Goal: Task Accomplishment & Management: Manage account settings

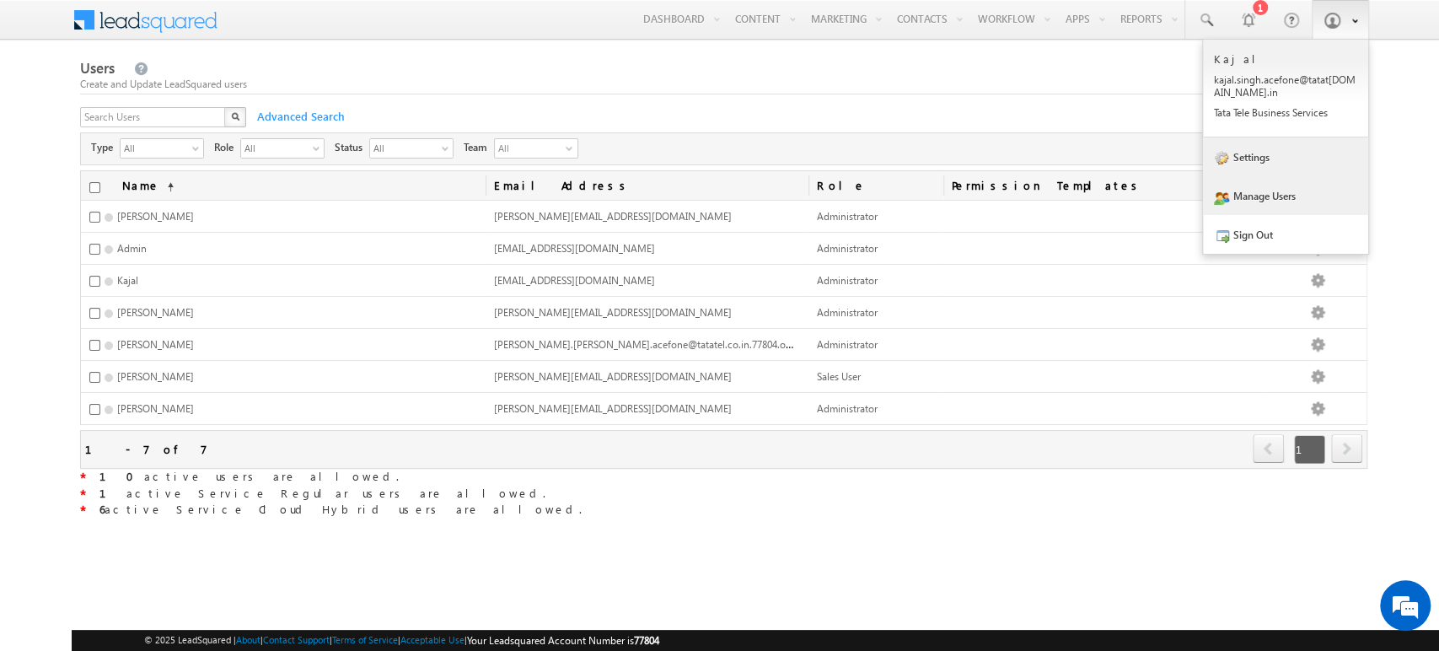
click at [1296, 157] on link "Settings" at bounding box center [1285, 156] width 165 height 39
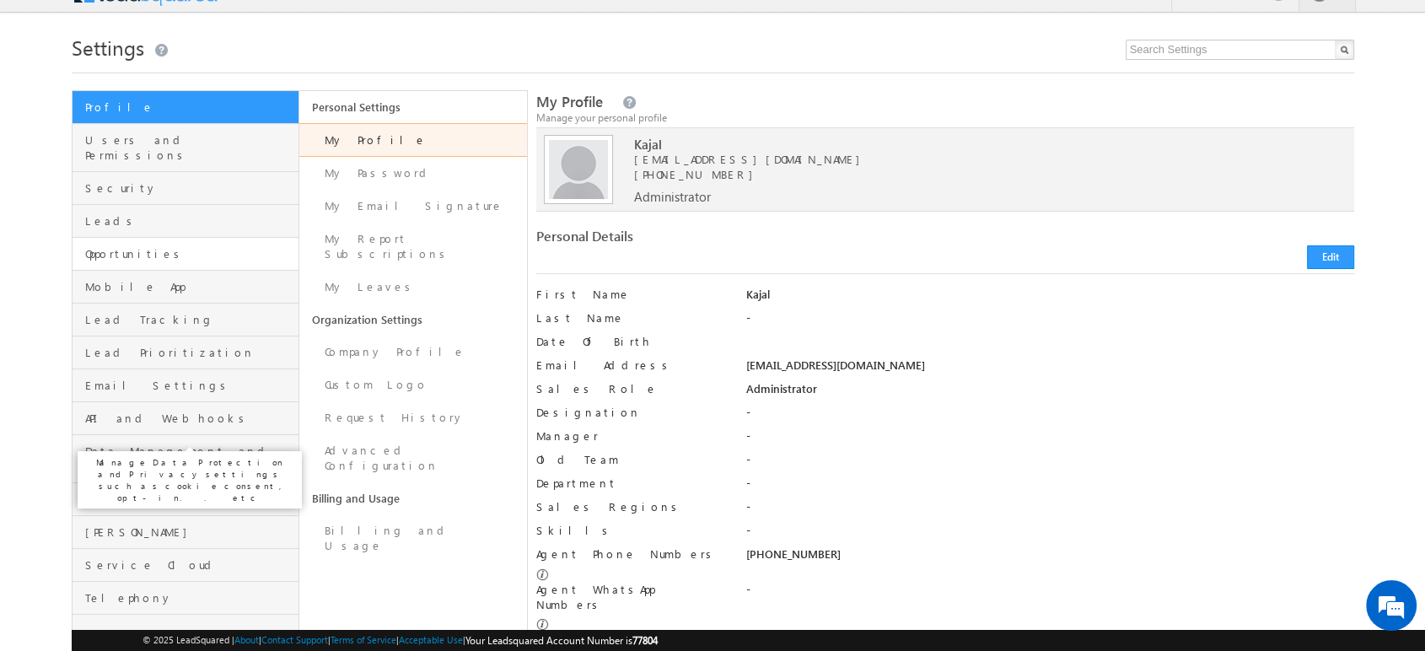
scroll to position [26, 0]
click at [175, 247] on span "Opportunities" at bounding box center [190, 254] width 210 height 15
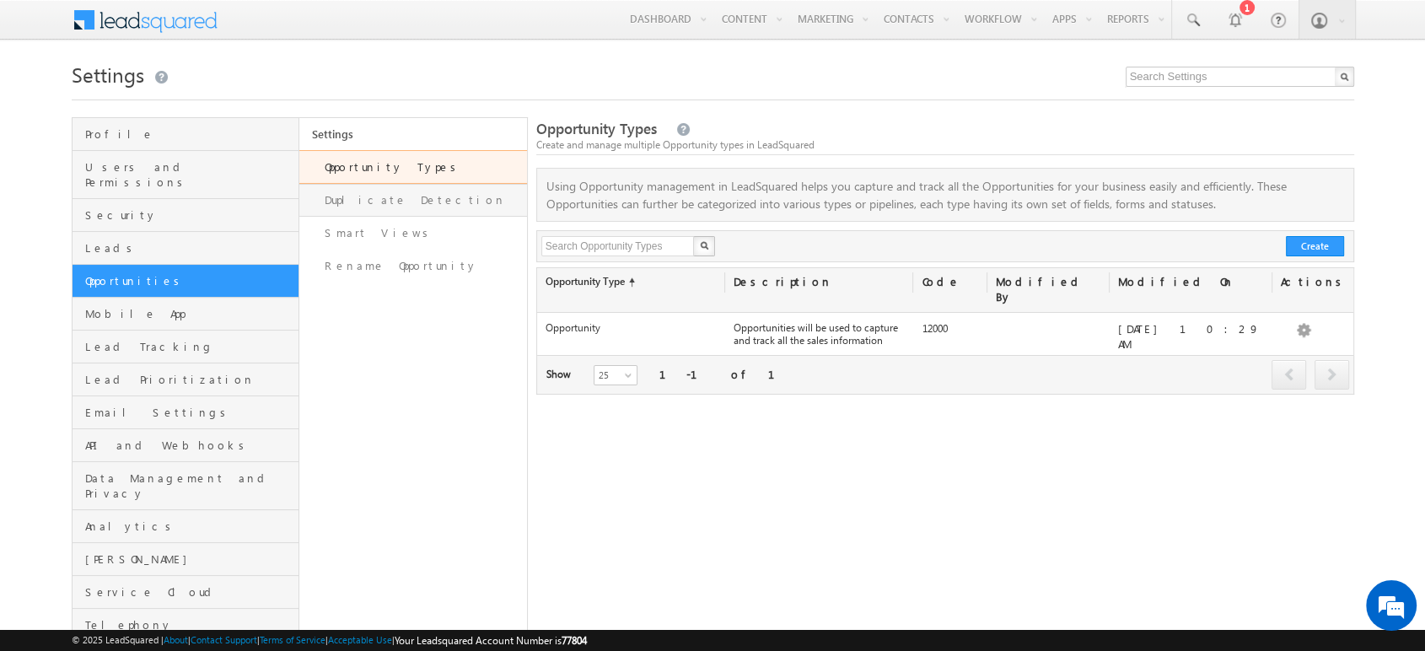
click at [418, 203] on link "Duplicate Detection" at bounding box center [413, 200] width 228 height 33
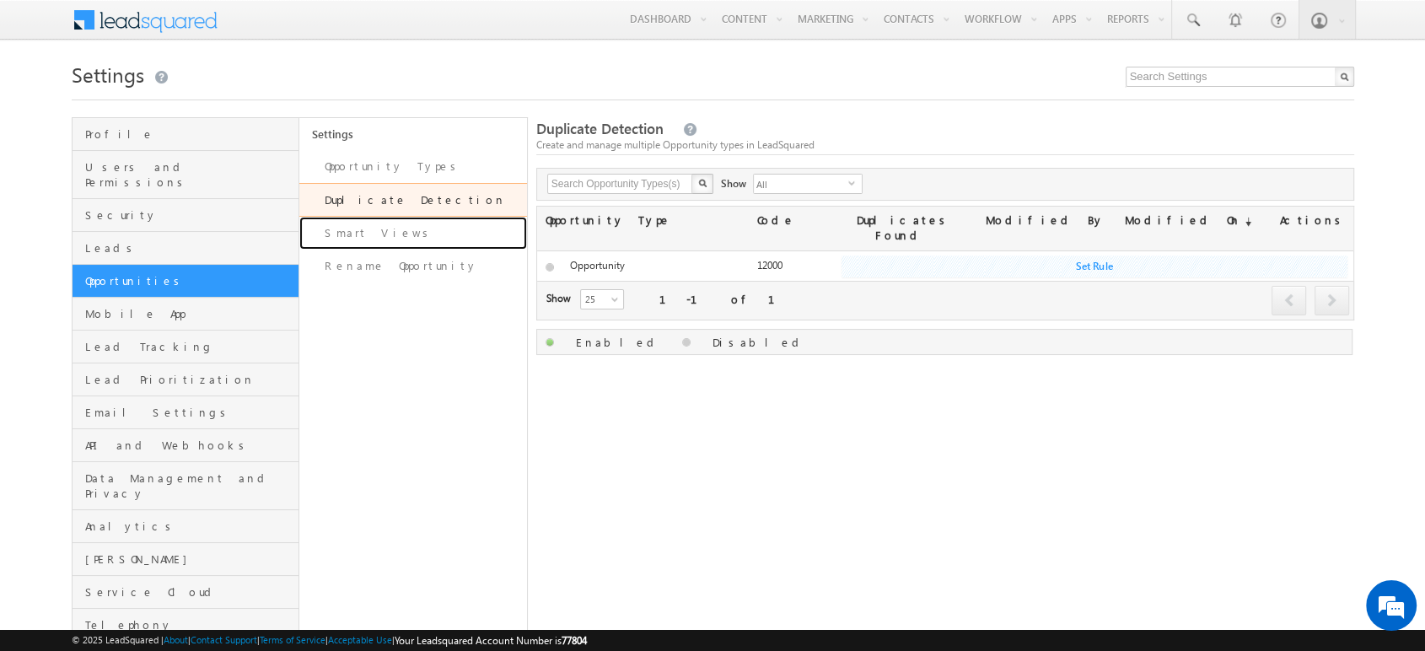
click at [392, 234] on link "Smart Views" at bounding box center [413, 233] width 228 height 33
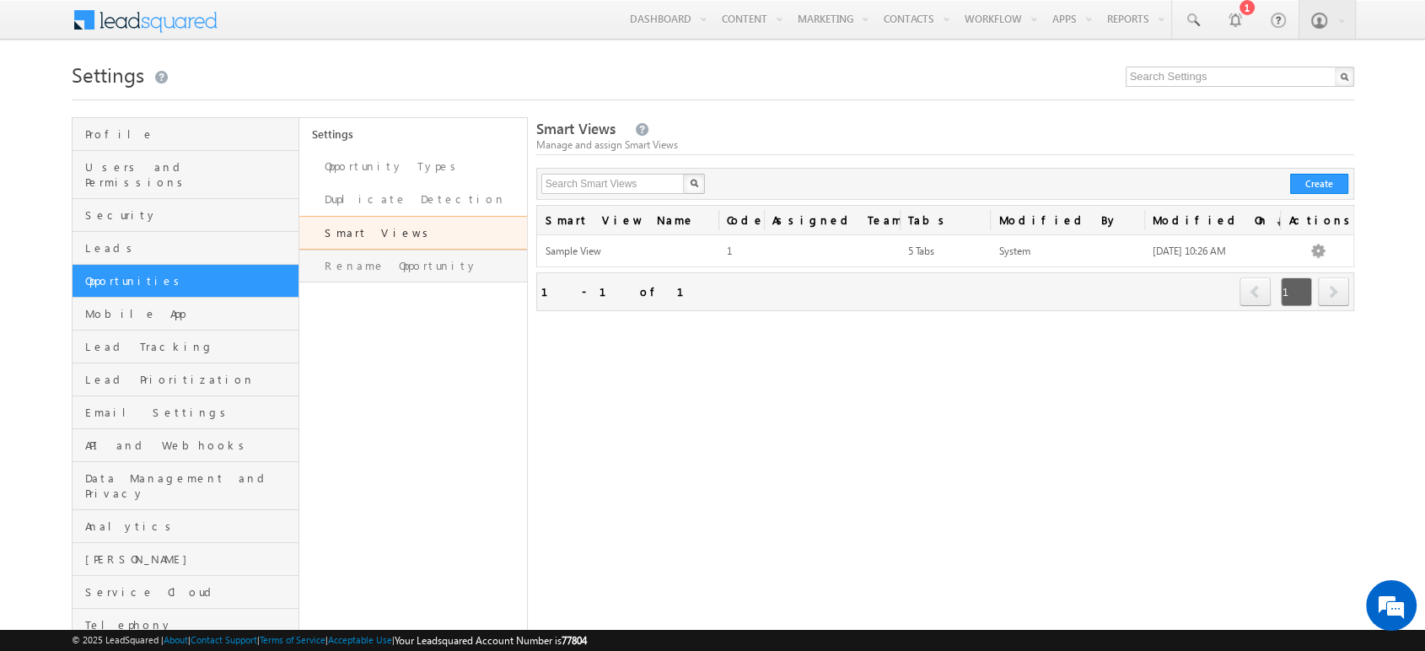
click at [369, 277] on link "Rename Opportunity" at bounding box center [413, 266] width 228 height 33
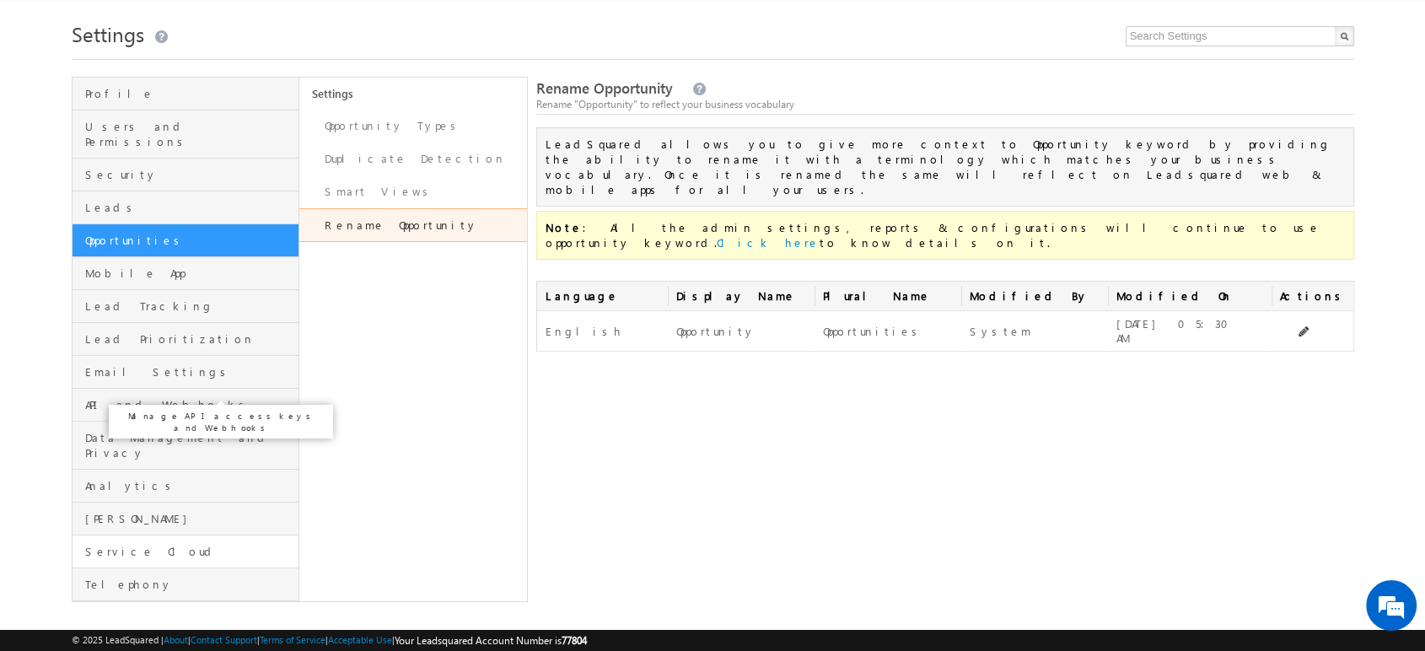
scroll to position [38, 0]
click at [135, 579] on span "Telephony" at bounding box center [190, 586] width 210 height 15
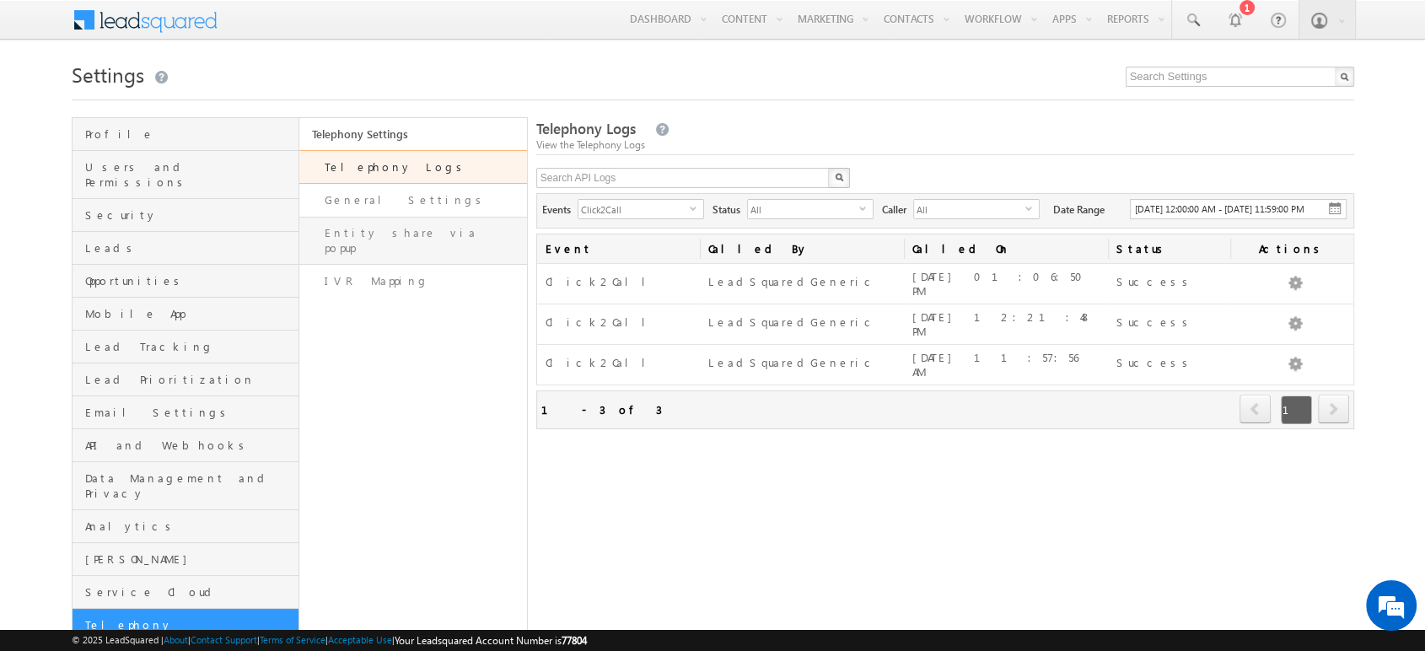
click at [392, 241] on link "Entity share via popup" at bounding box center [413, 241] width 228 height 48
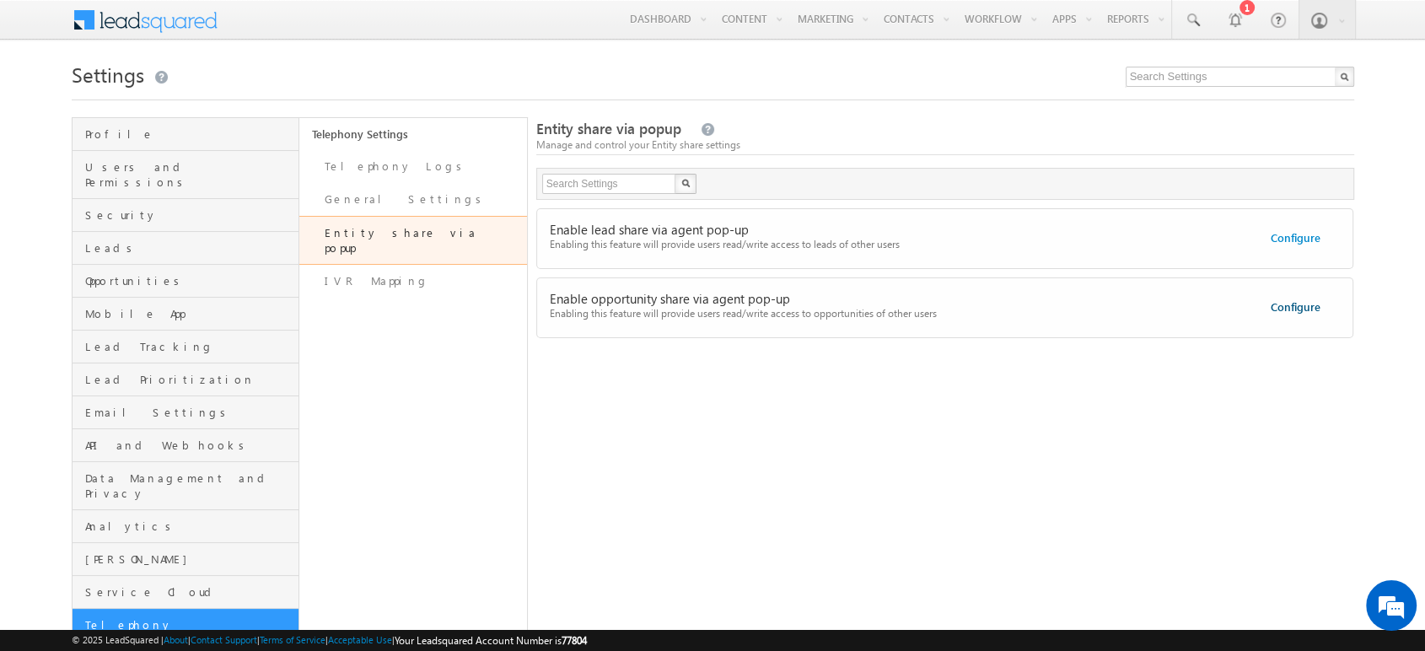
click at [1310, 305] on link "Configure" at bounding box center [1296, 306] width 50 height 14
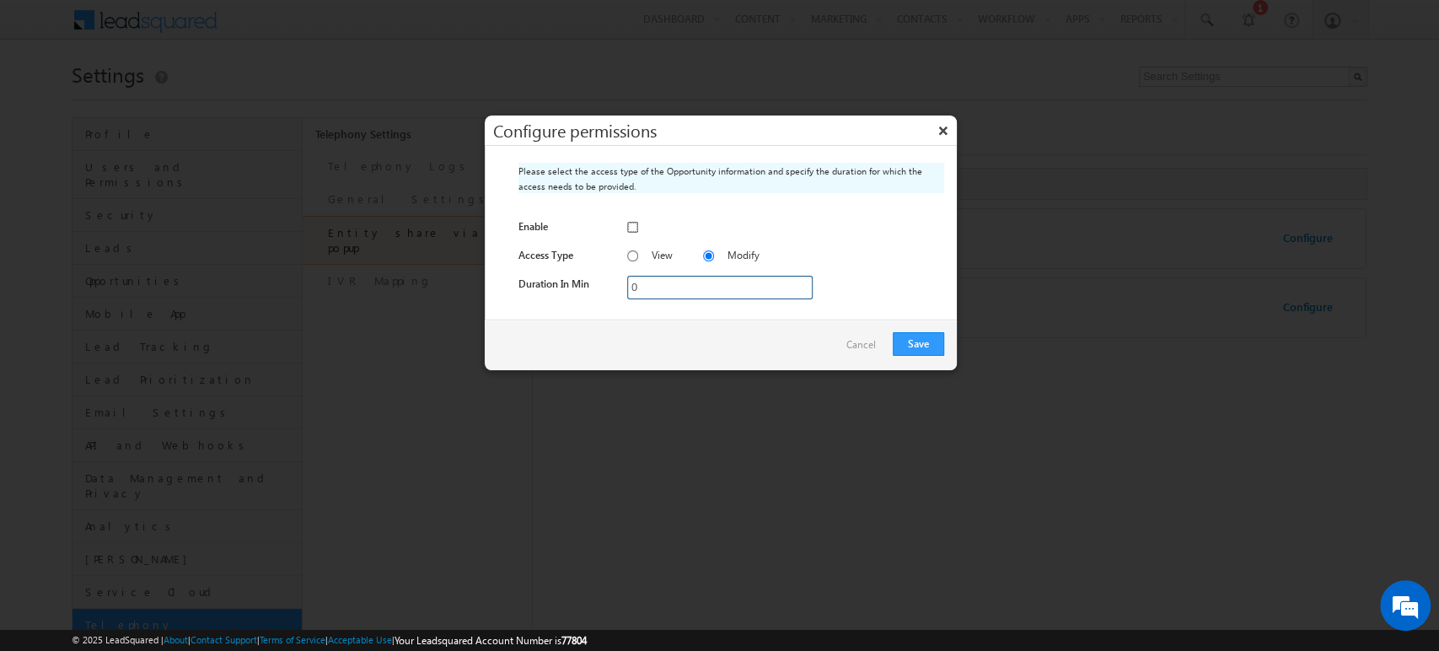
click at [635, 226] on input "checkbox" at bounding box center [632, 227] width 11 height 11
checkbox input "true"
click at [647, 286] on input "0" at bounding box center [719, 288] width 185 height 24
click at [673, 280] on input "0" at bounding box center [719, 288] width 185 height 24
type input "10"
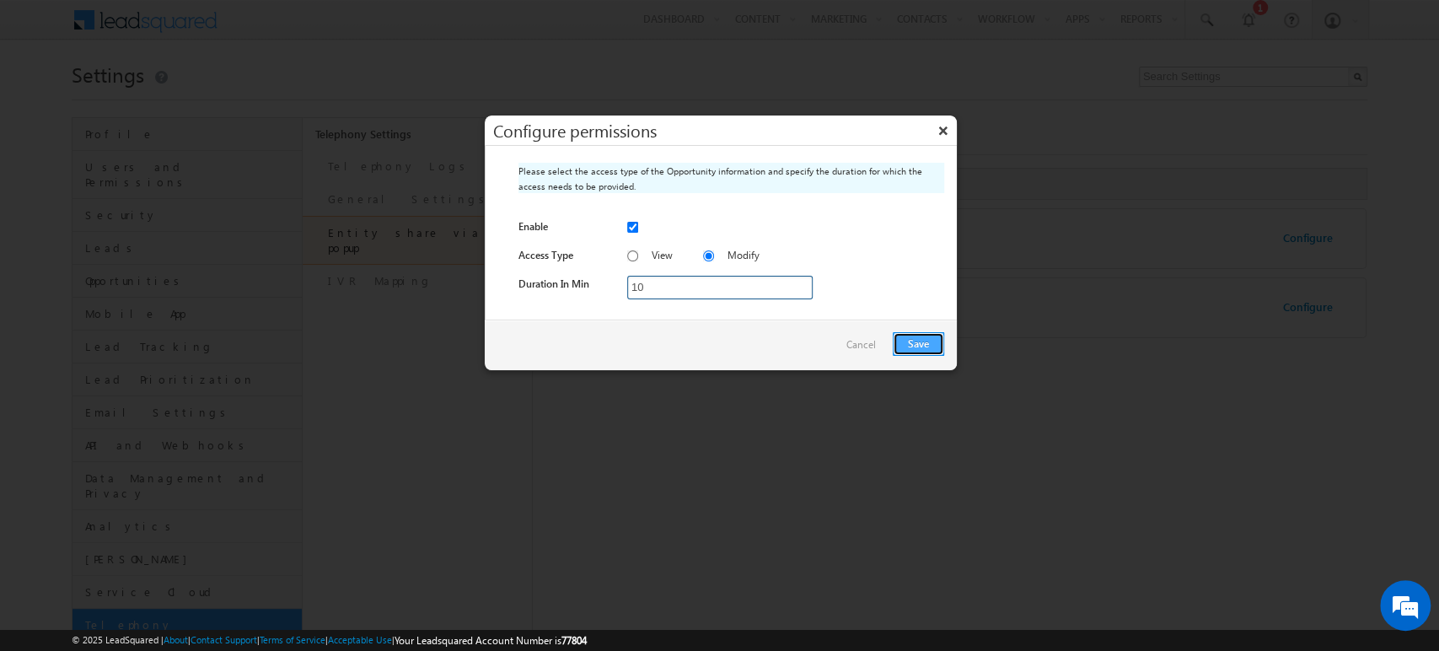
click at [912, 338] on button "Save" at bounding box center [918, 344] width 51 height 24
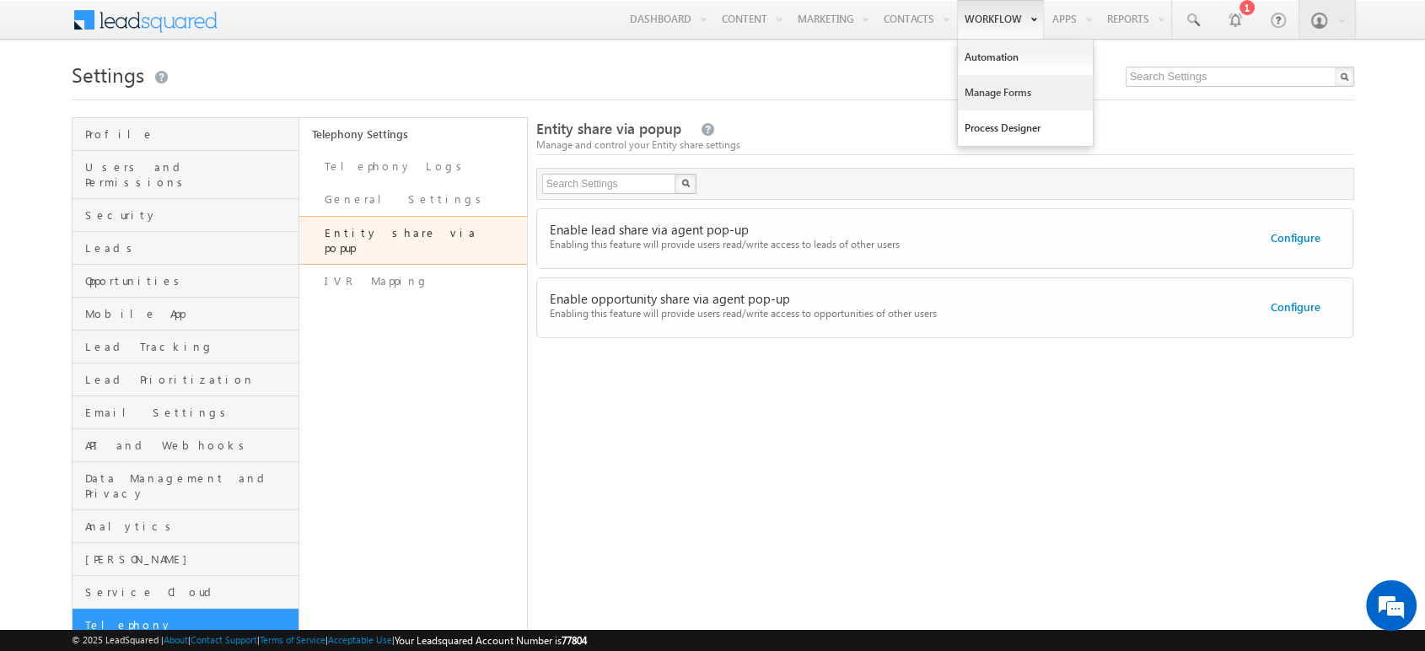
click at [992, 99] on link "Manage Forms" at bounding box center [1025, 92] width 135 height 35
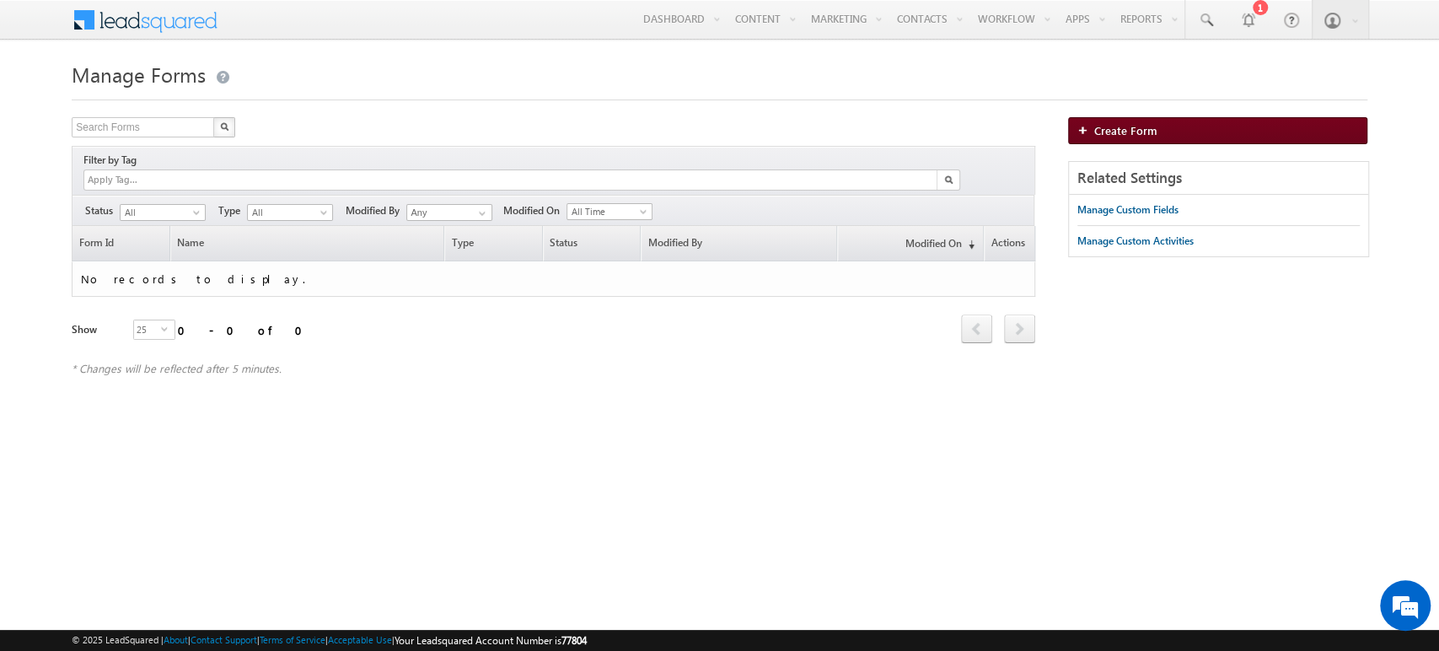
click at [1115, 137] on span "Create Form" at bounding box center [1125, 130] width 63 height 14
